Goal: Task Accomplishment & Management: Use online tool/utility

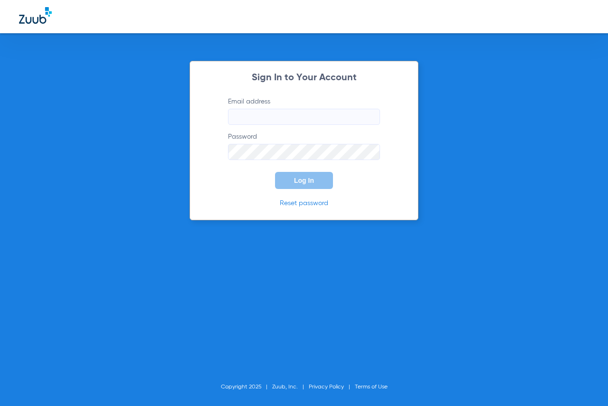
type input "[EMAIL_ADDRESS][DOMAIN_NAME]"
click at [309, 178] on span "Log In" at bounding box center [304, 181] width 20 height 8
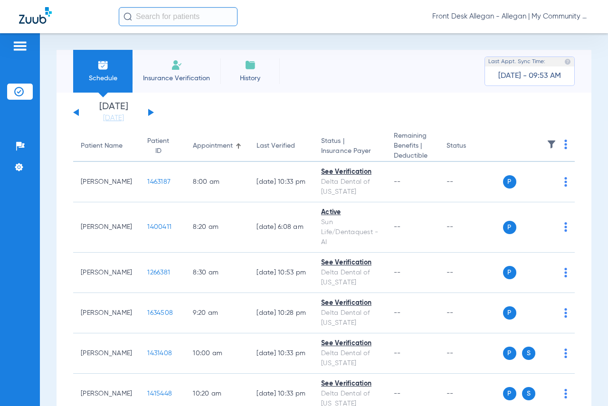
click at [194, 18] on input "text" at bounding box center [178, 16] width 119 height 19
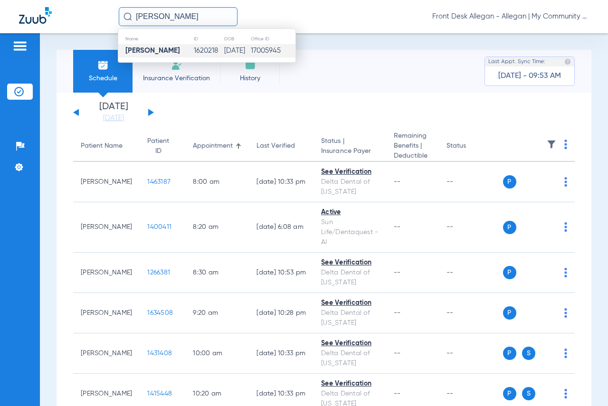
type input "[PERSON_NAME]"
click at [163, 50] on strong "[PERSON_NAME]" at bounding box center [152, 50] width 55 height 7
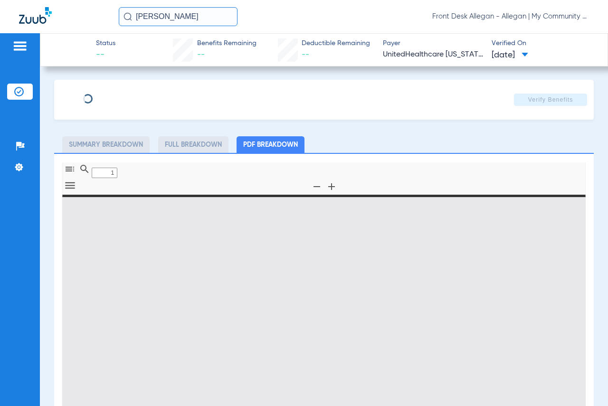
type input "0"
select select "page-width"
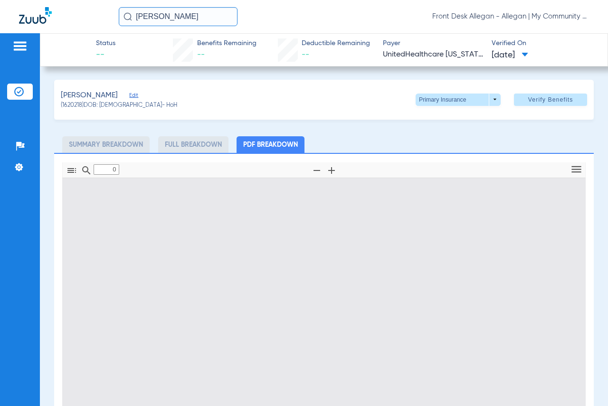
type input "1"
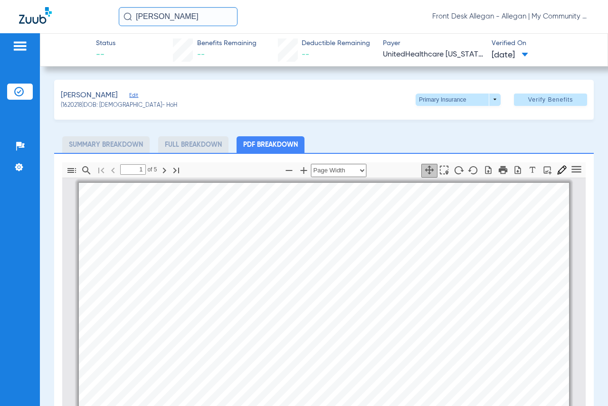
scroll to position [5, 0]
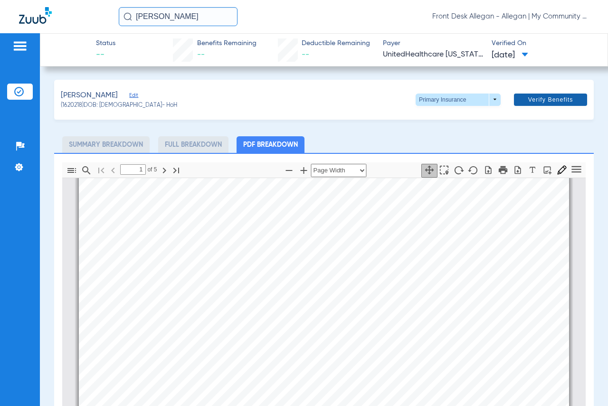
click at [528, 102] on span "Verify Benefits" at bounding box center [550, 100] width 45 height 8
